Goal: Task Accomplishment & Management: Use online tool/utility

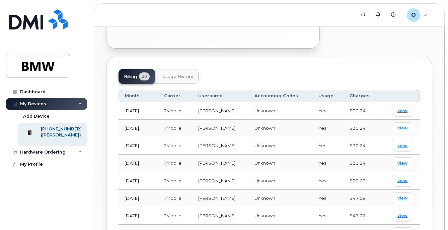
scroll to position [300, 0]
click at [400, 108] on span "view" at bounding box center [403, 111] width 10 height 6
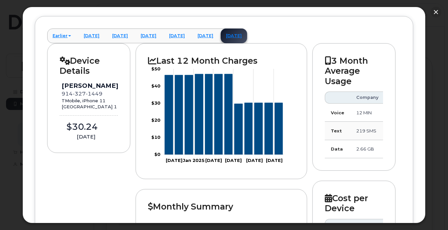
scroll to position [0, 0]
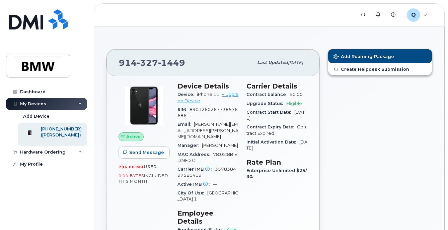
click at [293, 103] on span "Eligible" at bounding box center [294, 103] width 16 height 5
click at [233, 95] on link "+ Upgrade Device" at bounding box center [208, 97] width 61 height 11
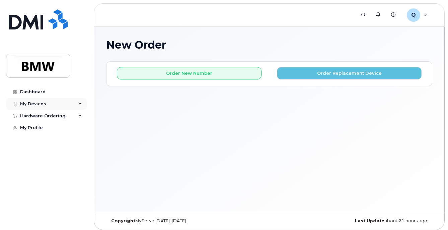
click at [77, 103] on div "My Devices" at bounding box center [46, 104] width 81 height 12
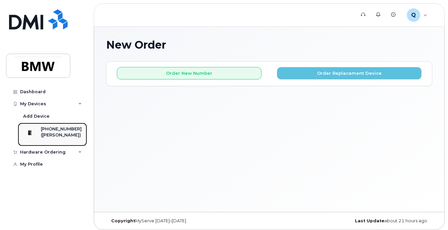
click at [62, 133] on div "([PERSON_NAME])" at bounding box center [61, 135] width 41 height 6
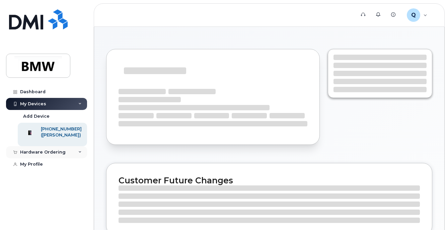
click at [80, 154] on icon at bounding box center [79, 151] width 3 height 3
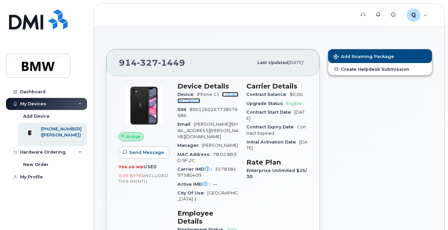
click at [233, 92] on link "+ Upgrade Device" at bounding box center [208, 97] width 61 height 11
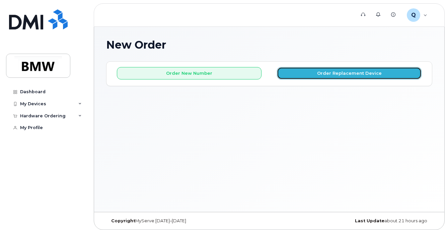
click at [342, 75] on button "Order Replacement Device" at bounding box center [349, 73] width 145 height 12
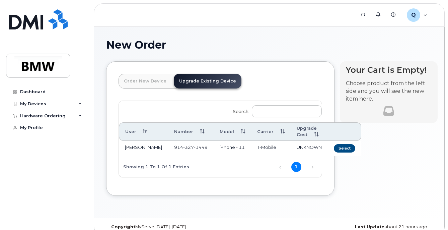
click at [209, 86] on link "Upgrade Existing Device" at bounding box center [208, 81] width 68 height 15
